Goal: Transaction & Acquisition: Book appointment/travel/reservation

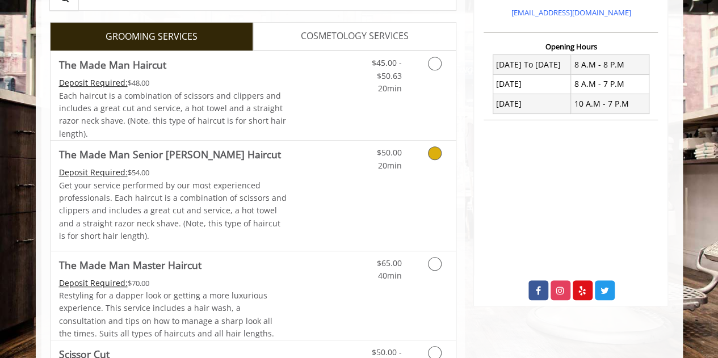
scroll to position [261, 0]
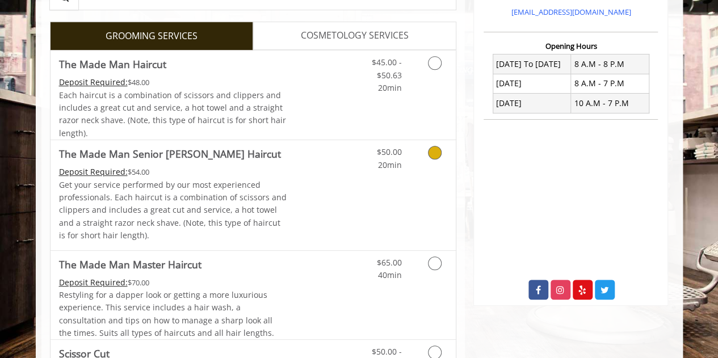
click at [438, 156] on icon "Grooming services" at bounding box center [435, 153] width 14 height 14
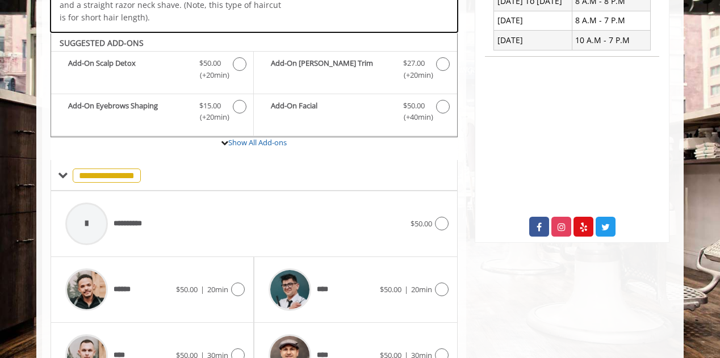
scroll to position [354, 0]
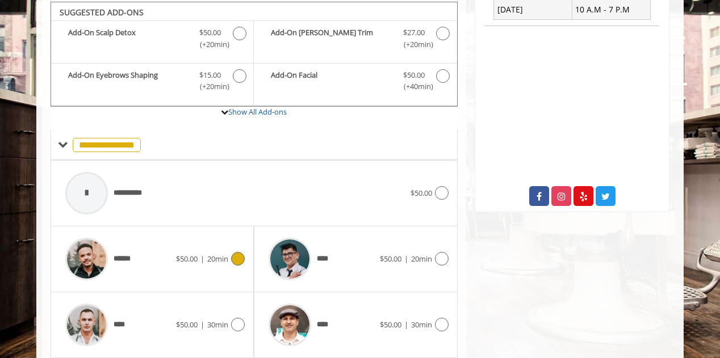
click at [217, 258] on span "20min" at bounding box center [217, 259] width 21 height 10
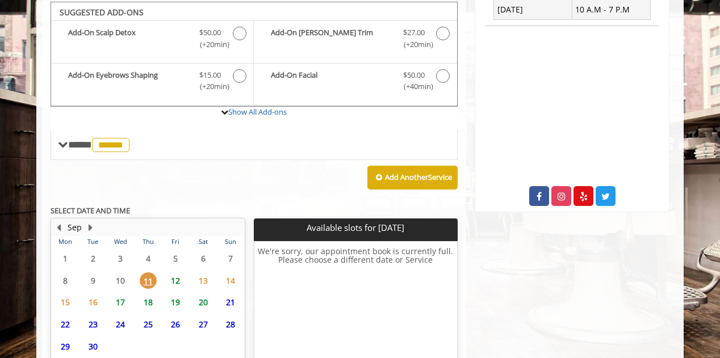
scroll to position [444, 0]
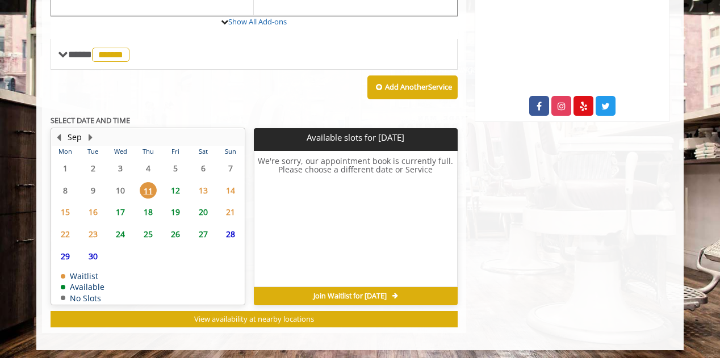
click at [174, 183] on span "12" at bounding box center [175, 190] width 17 height 16
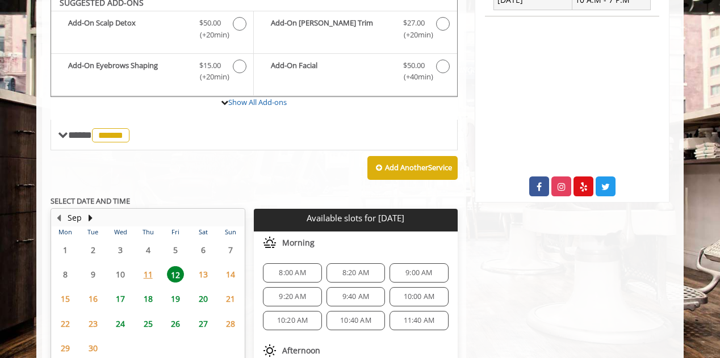
scroll to position [355, 0]
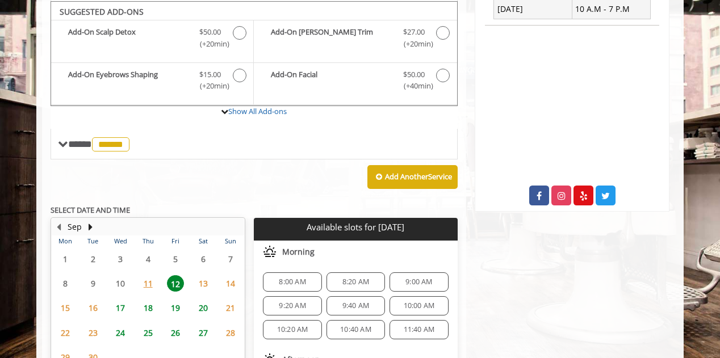
click at [355, 279] on span "8:20 AM" at bounding box center [355, 282] width 27 height 9
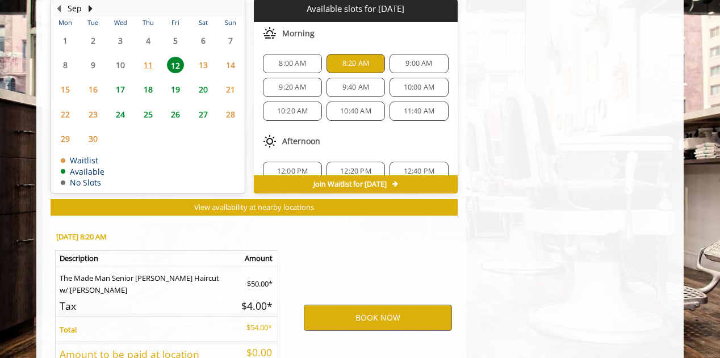
scroll to position [665, 0]
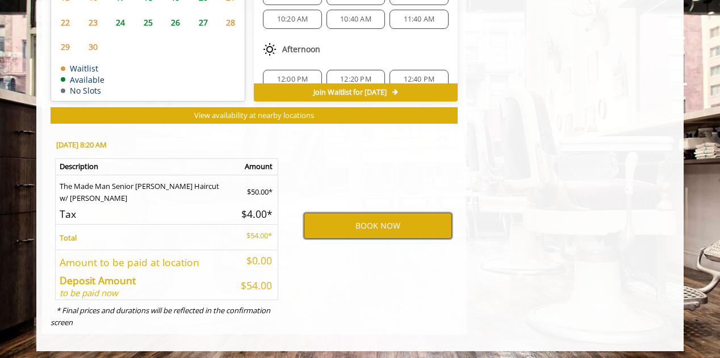
click at [358, 213] on button "BOOK NOW" at bounding box center [378, 226] width 148 height 26
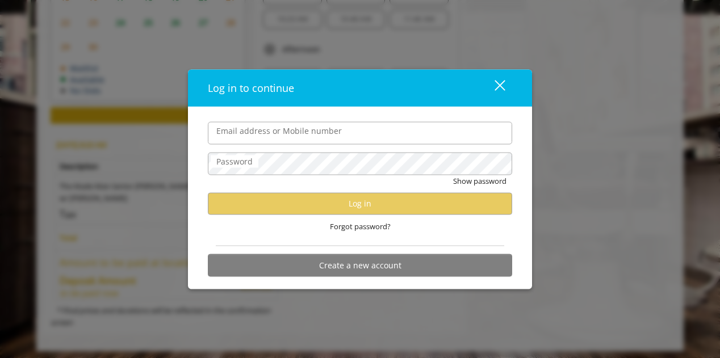
click at [274, 136] on input "Email address or Mobile number" at bounding box center [360, 132] width 304 height 23
type input "**********"
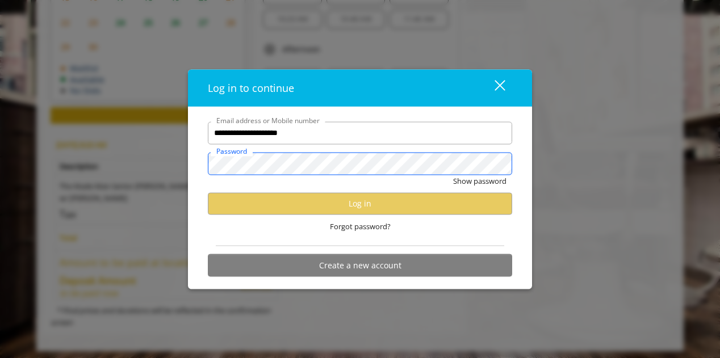
scroll to position [0, 0]
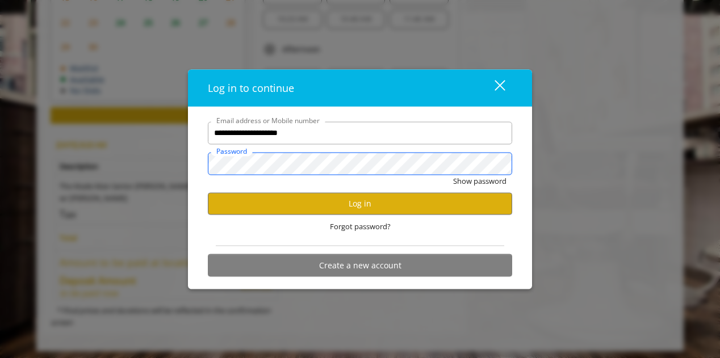
click at [453, 175] on button "Show password" at bounding box center [479, 181] width 53 height 12
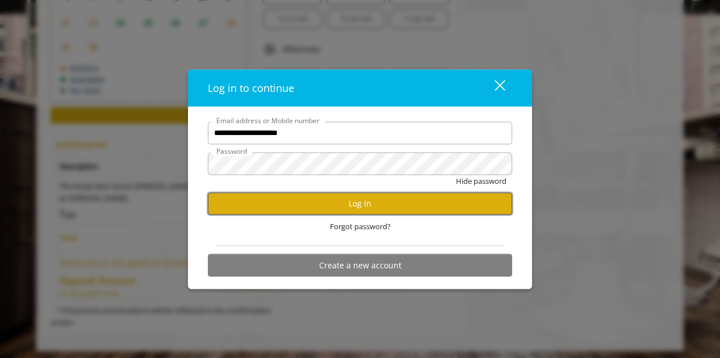
click at [295, 200] on button "Log in" at bounding box center [360, 203] width 304 height 22
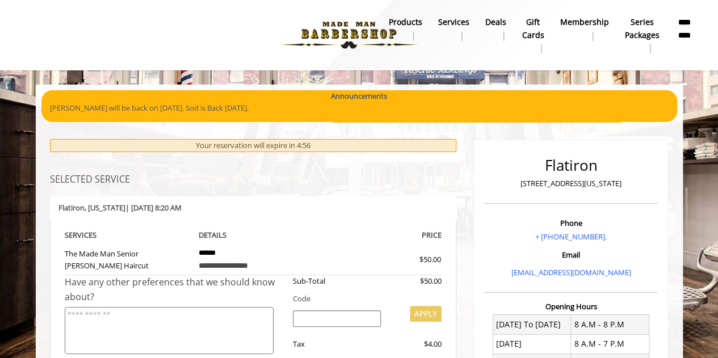
scroll to position [223, 0]
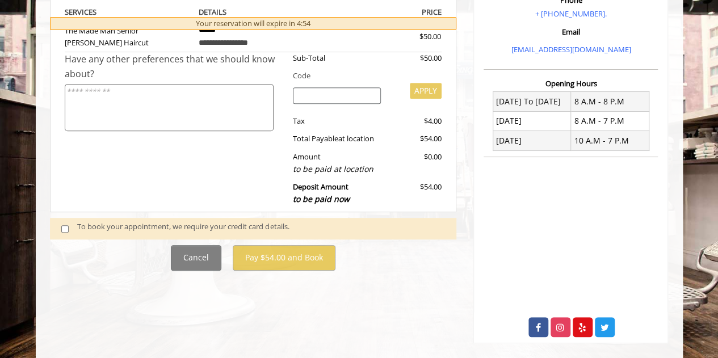
click at [103, 229] on div "To book your appointment, we require your credit card details." at bounding box center [261, 228] width 368 height 15
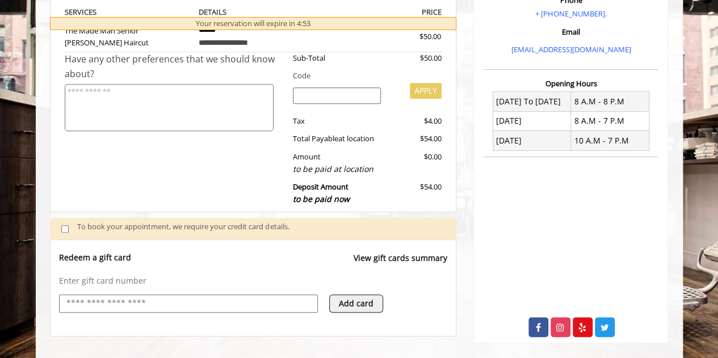
scroll to position [513, 0]
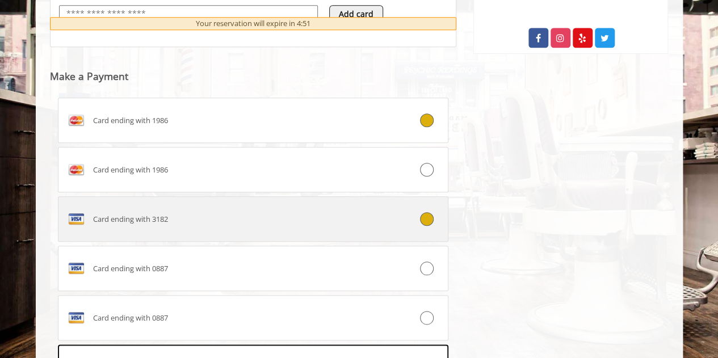
click at [358, 229] on label "Card ending with 3182" at bounding box center [253, 218] width 391 height 45
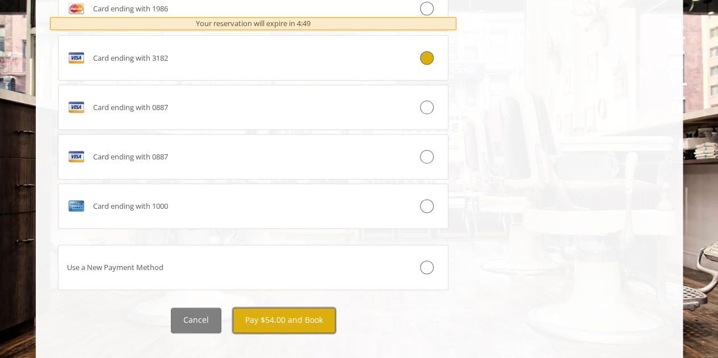
click at [278, 313] on button "Pay $54.00 and Book" at bounding box center [284, 321] width 103 height 26
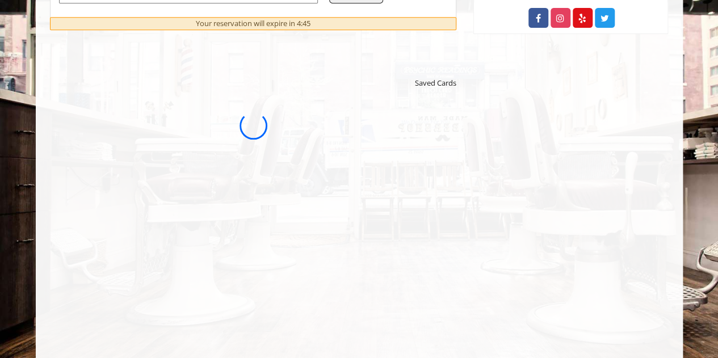
scroll to position [534, 0]
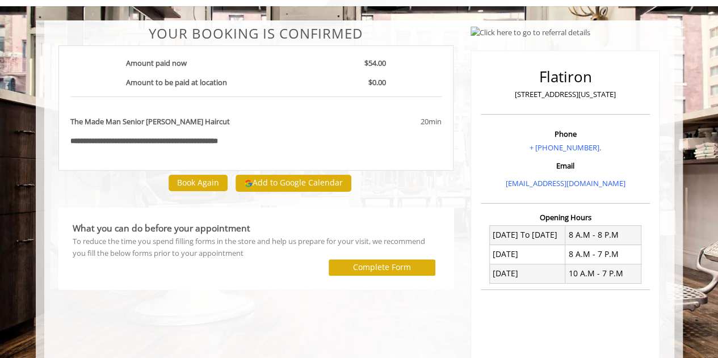
scroll to position [64, 0]
